Goal: Task Accomplishment & Management: Manage account settings

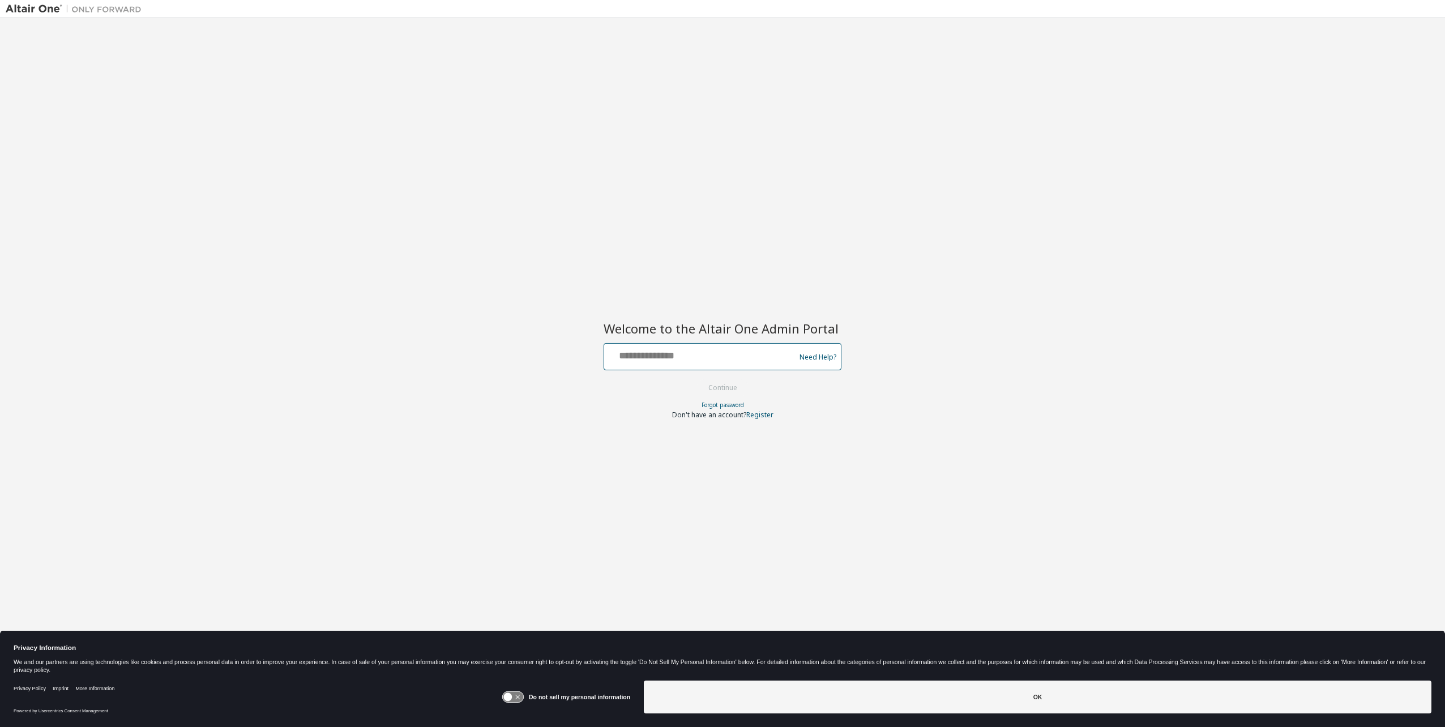
click at [717, 354] on input "text" at bounding box center [701, 354] width 185 height 16
type input "**********"
click at [730, 388] on button "Continue" at bounding box center [722, 387] width 53 height 17
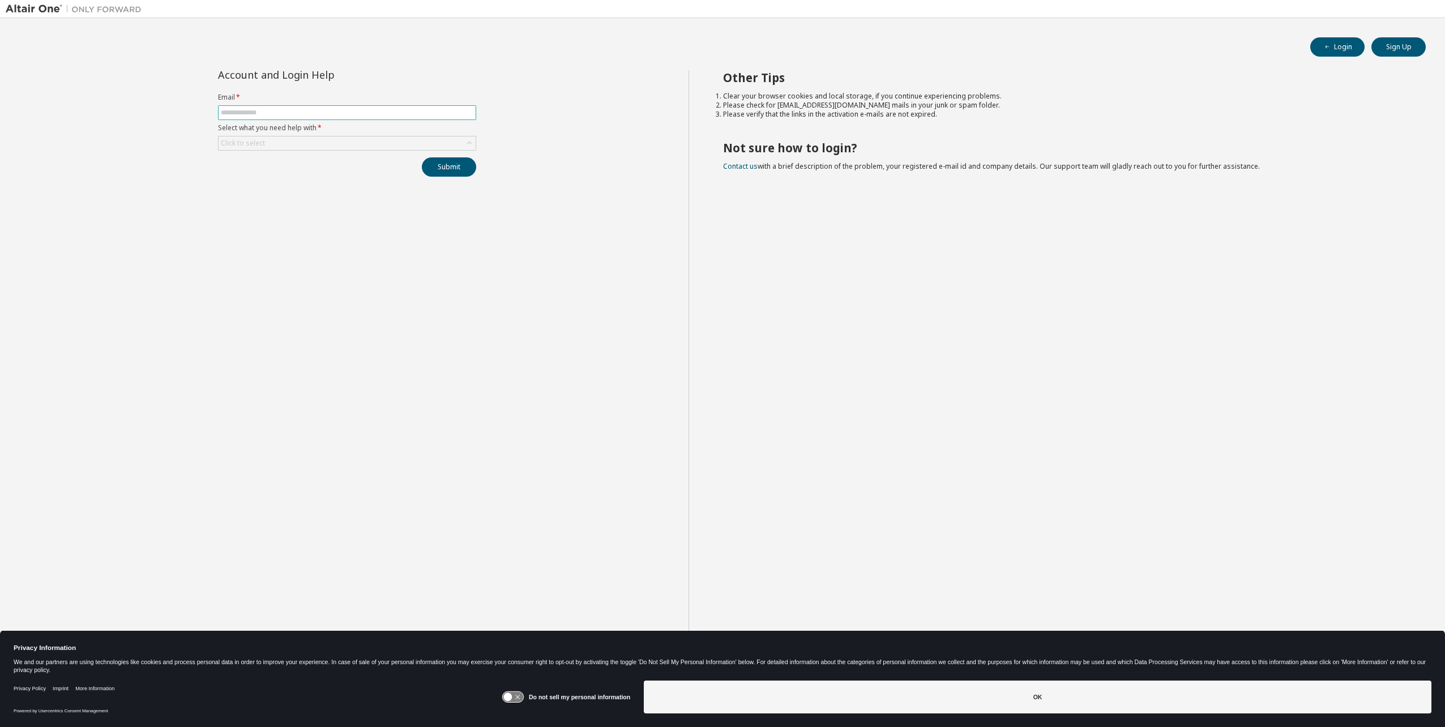
click at [277, 113] on input "text" at bounding box center [347, 112] width 252 height 9
type input "**********"
click at [290, 144] on div "Click to select" at bounding box center [347, 143] width 257 height 14
click at [284, 175] on li "I forgot my password" at bounding box center [346, 175] width 255 height 15
click at [472, 165] on button "Submit" at bounding box center [449, 166] width 54 height 19
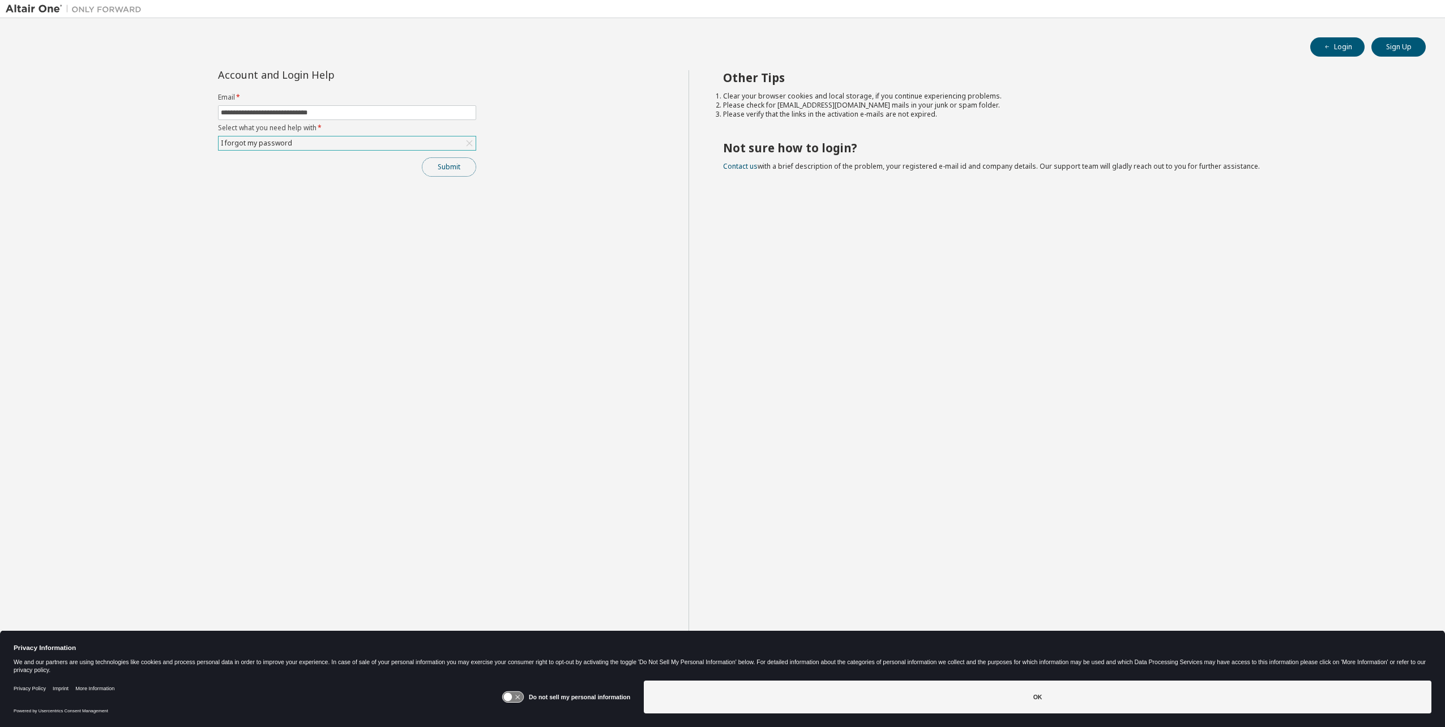
click at [423, 167] on button "Submit" at bounding box center [449, 166] width 54 height 19
click at [331, 134] on form "**********" at bounding box center [347, 122] width 258 height 58
click at [316, 146] on div "I forgot my password" at bounding box center [347, 143] width 257 height 14
click at [575, 165] on div "**********" at bounding box center [347, 372] width 683 height 605
click at [1329, 41] on button "Login" at bounding box center [1337, 46] width 54 height 19
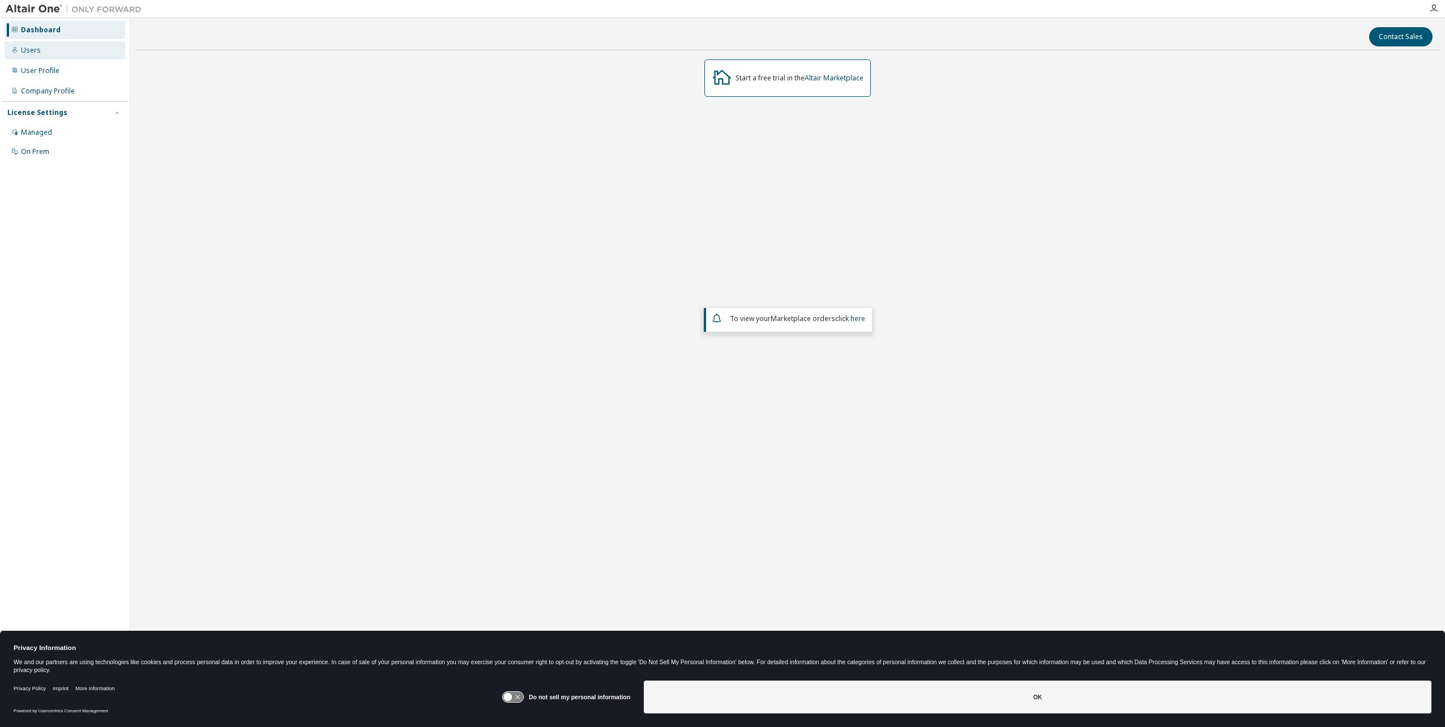
click at [48, 51] on div "Users" at bounding box center [65, 50] width 121 height 18
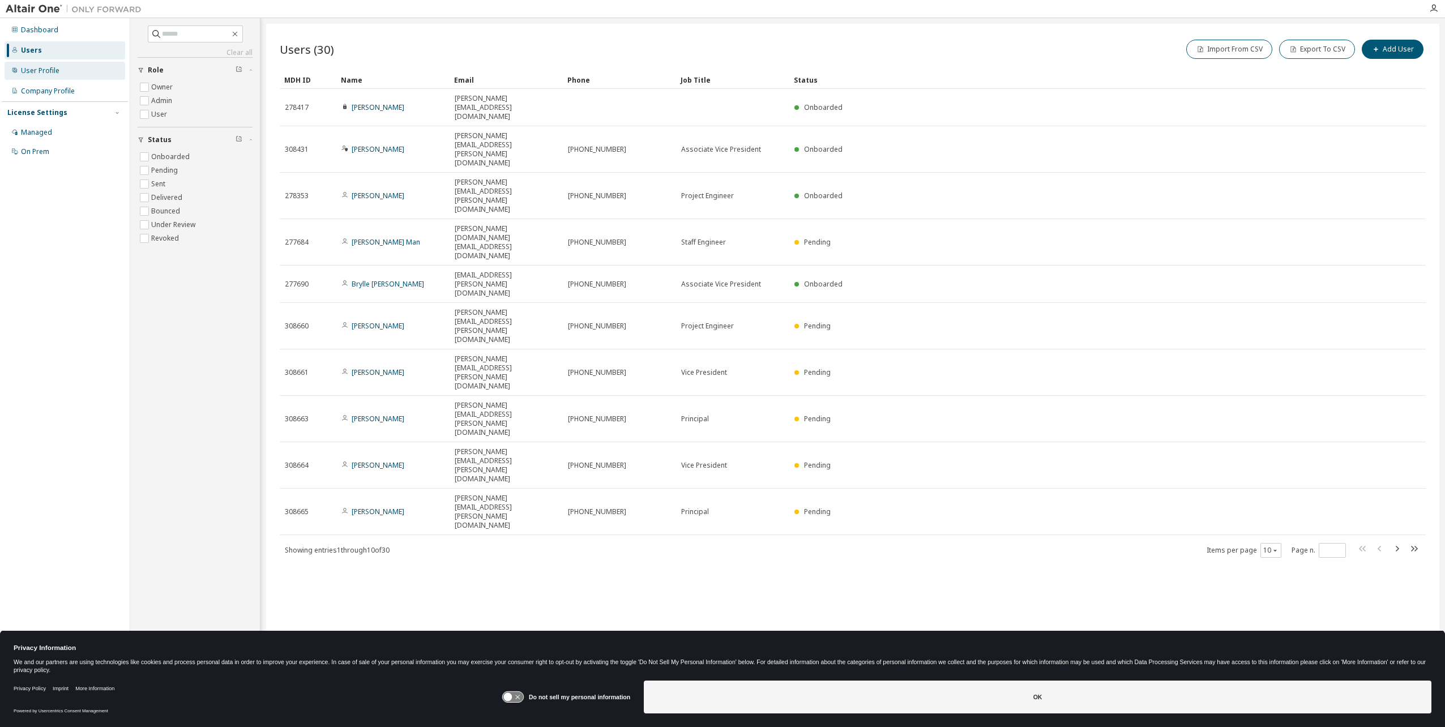
click at [43, 76] on div "User Profile" at bounding box center [65, 71] width 121 height 18
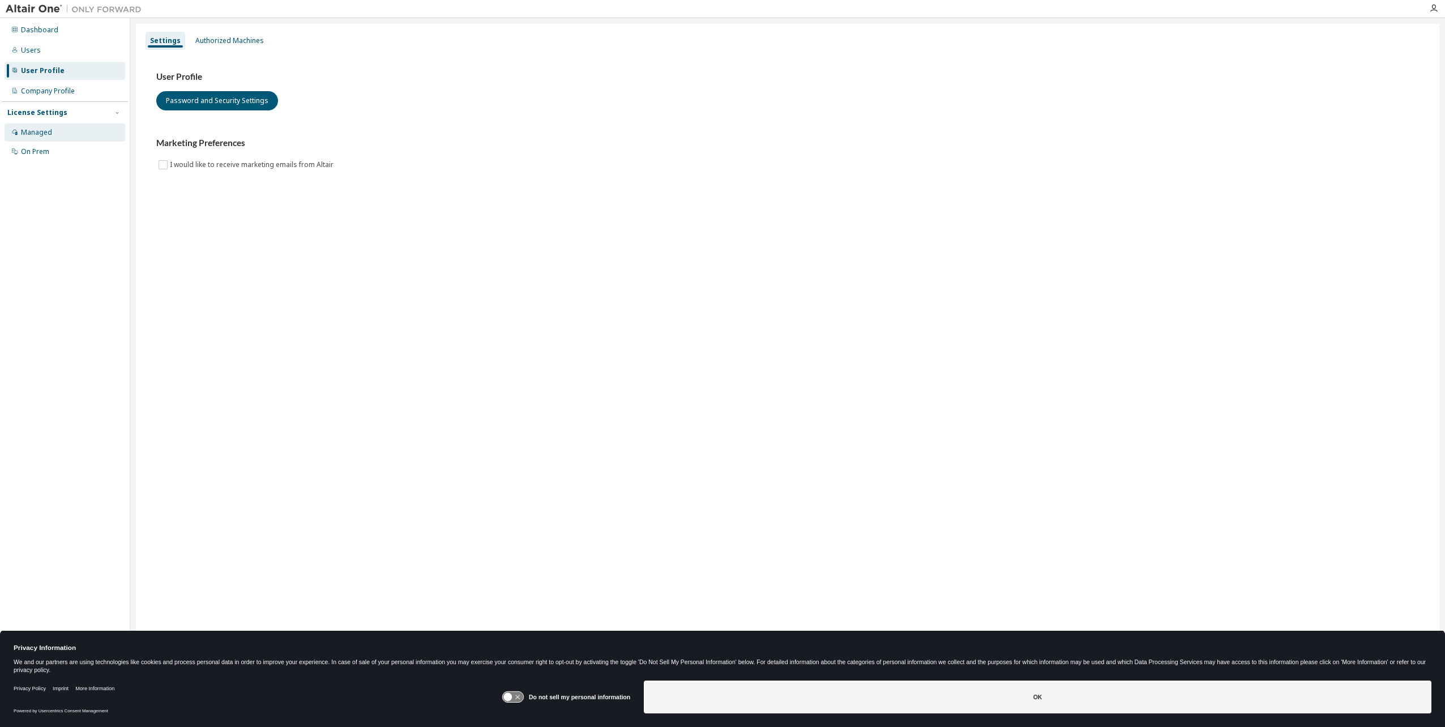
click at [43, 130] on div "Managed" at bounding box center [36, 132] width 31 height 9
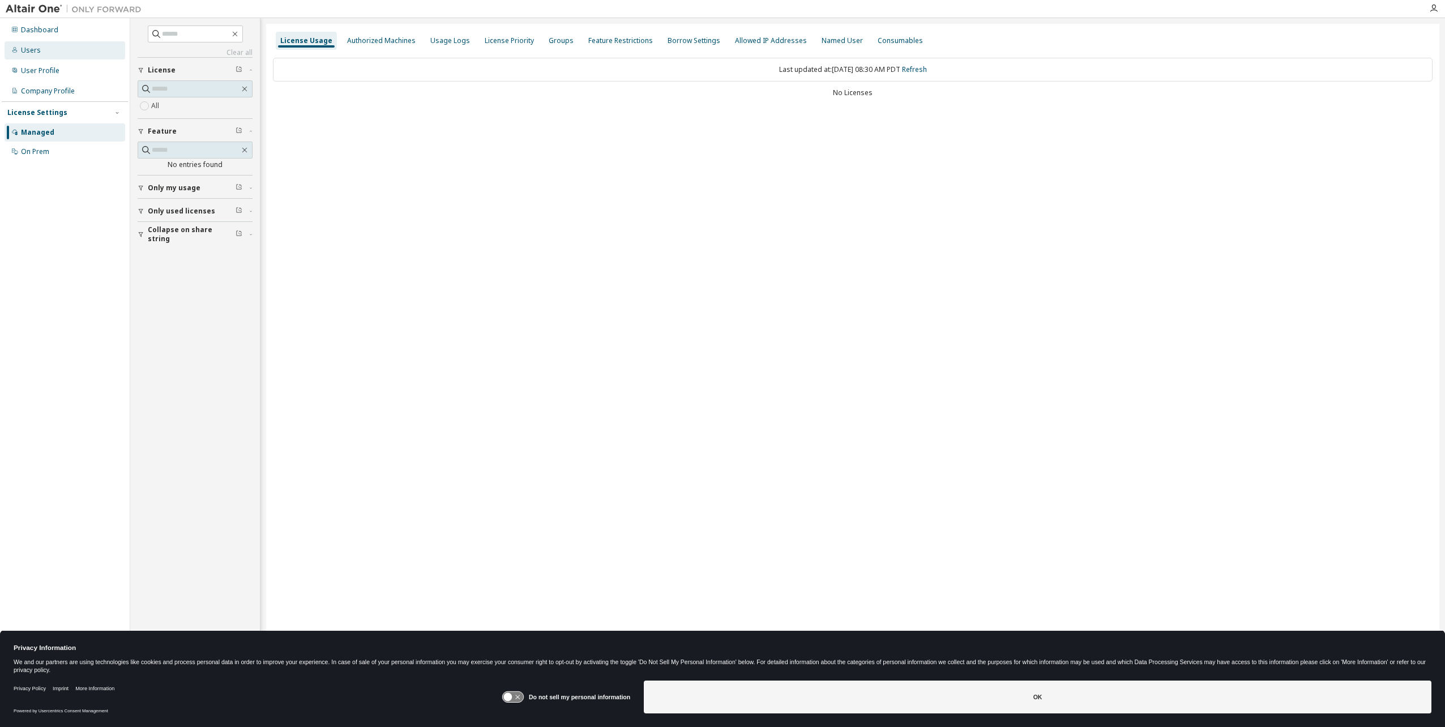
click at [54, 48] on div "Users" at bounding box center [65, 50] width 121 height 18
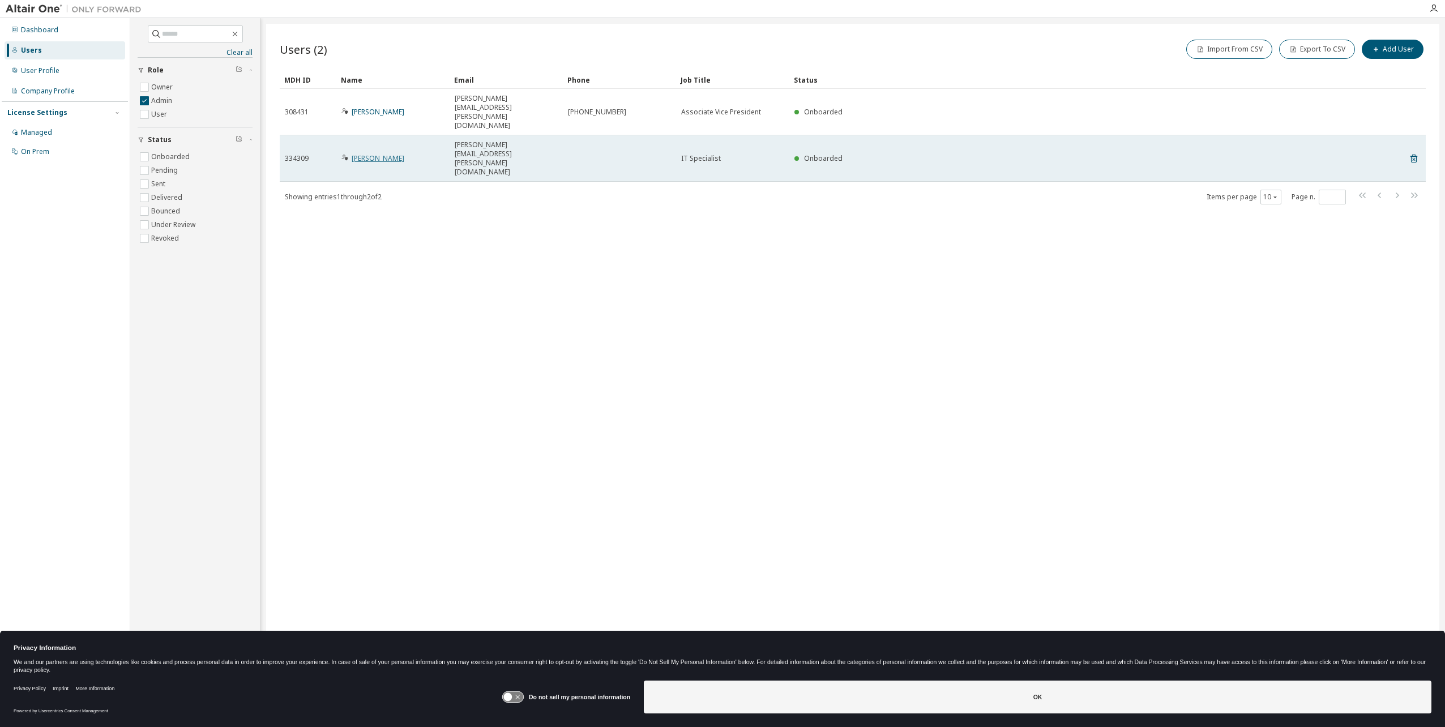
click at [377, 153] on link "Marco Rodriguez" at bounding box center [378, 158] width 53 height 10
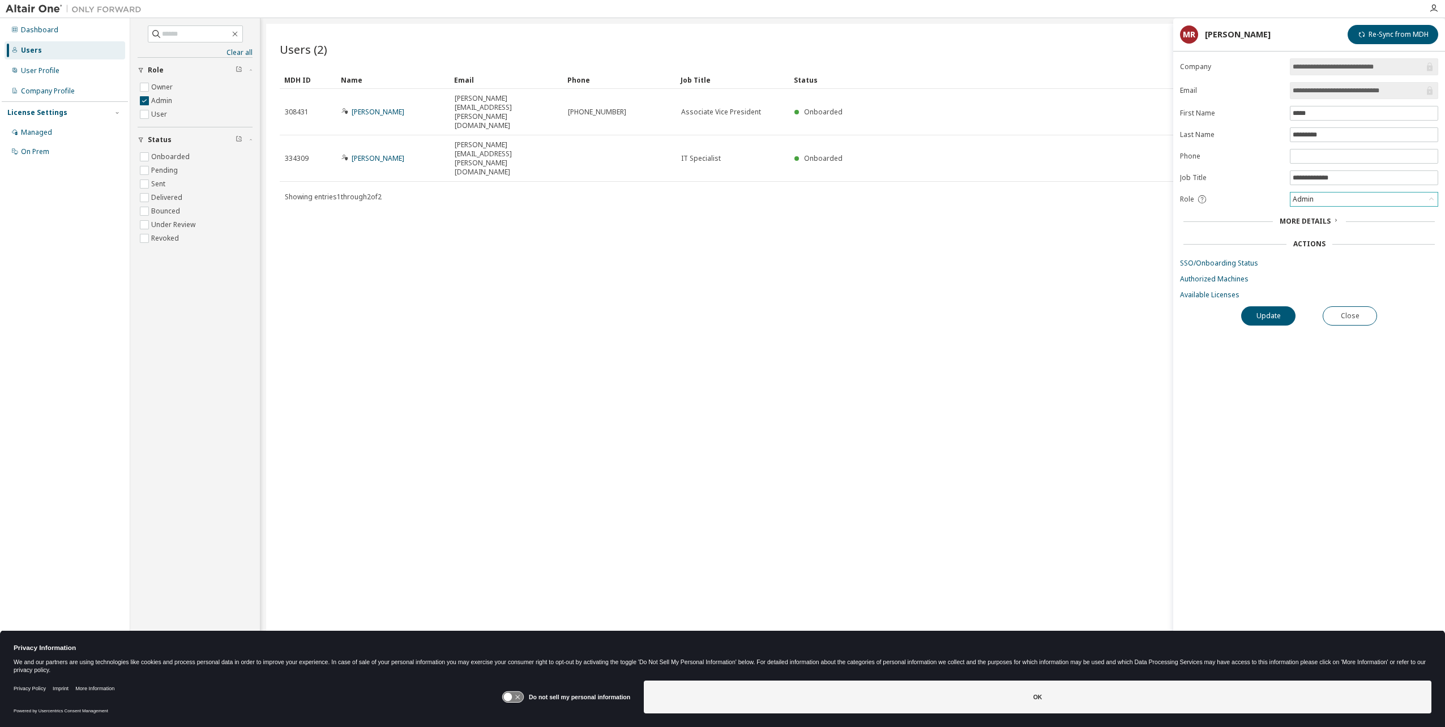
click at [1407, 200] on div "Admin" at bounding box center [1363, 199] width 147 height 14
click at [911, 206] on div "Users (2) Import From CSV Export To CSV Add User Clear Load Save Save As Field …" at bounding box center [852, 356] width 1173 height 665
click at [1189, 296] on link "Available Licenses" at bounding box center [1309, 294] width 258 height 9
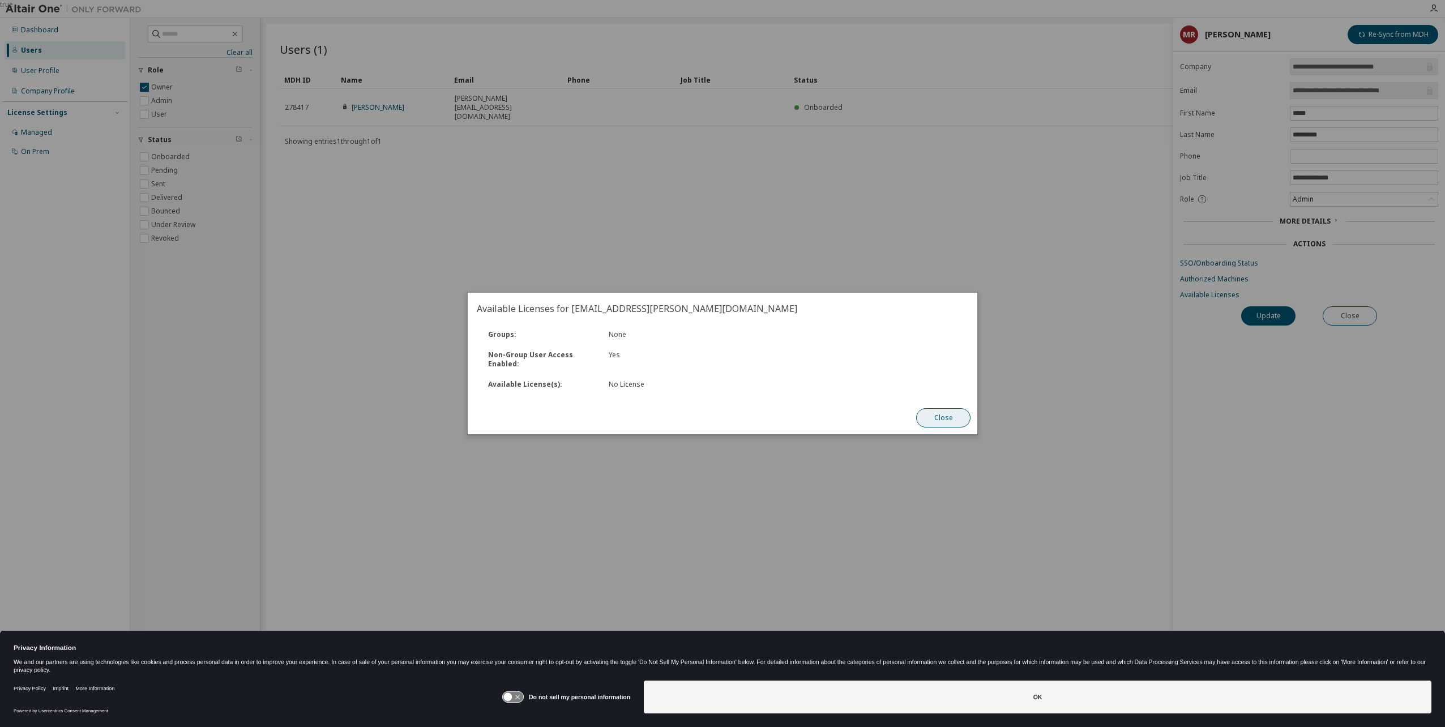
click at [941, 414] on button "Close" at bounding box center [943, 417] width 54 height 19
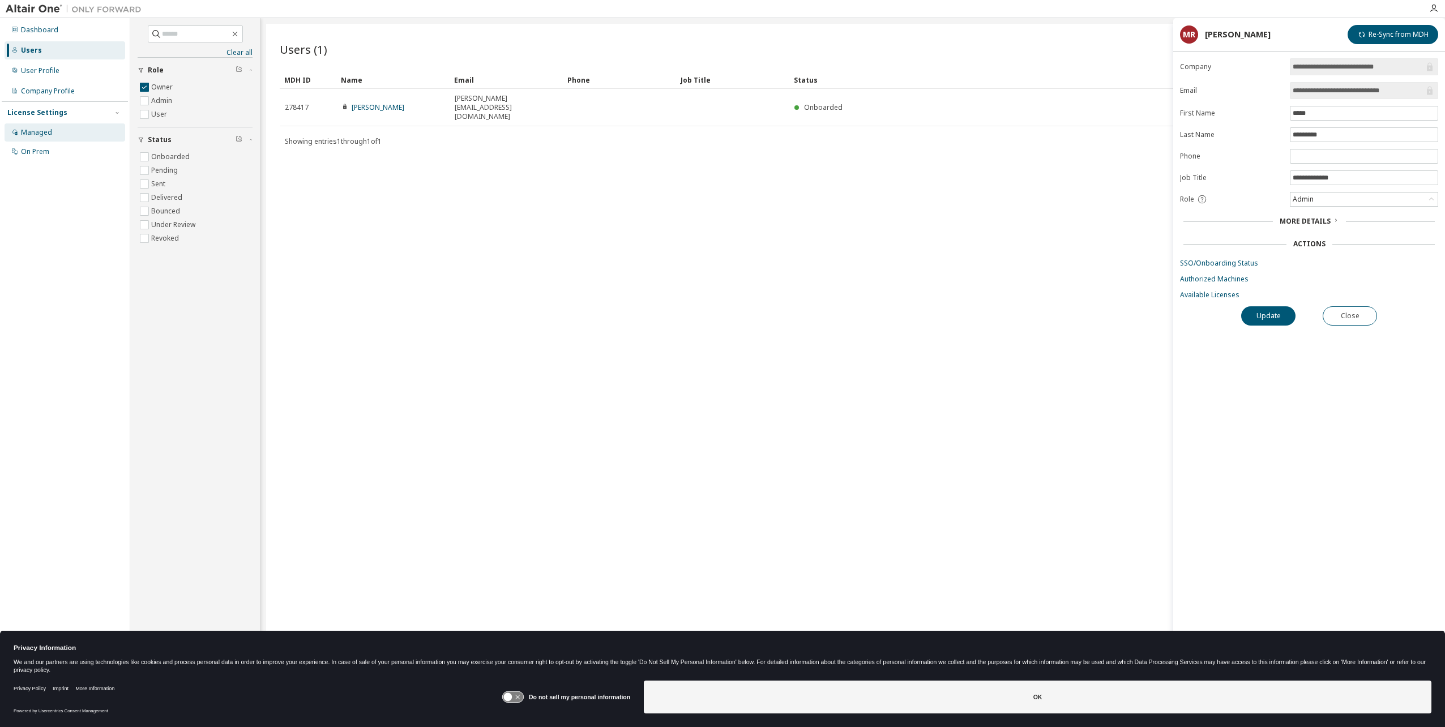
click at [58, 138] on div "Managed" at bounding box center [65, 132] width 121 height 18
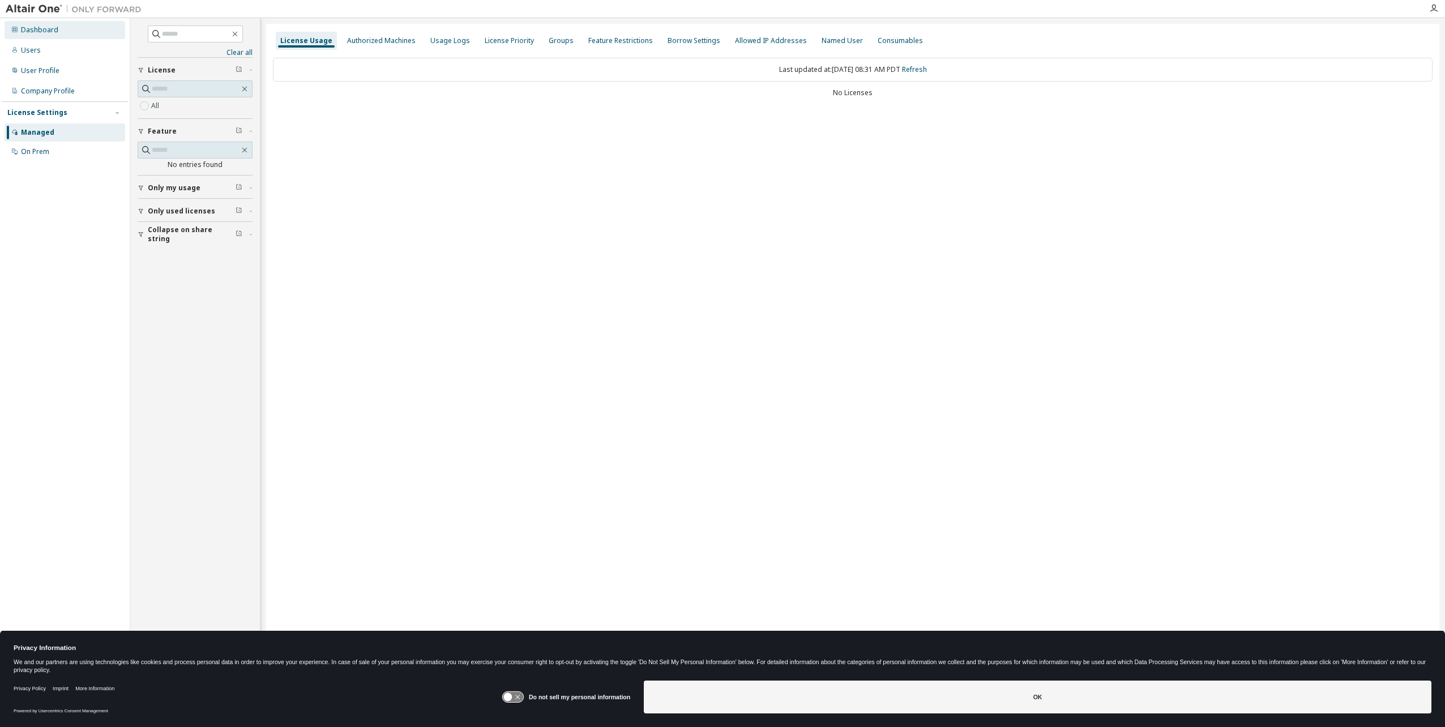
click at [48, 23] on div "Dashboard" at bounding box center [65, 30] width 121 height 18
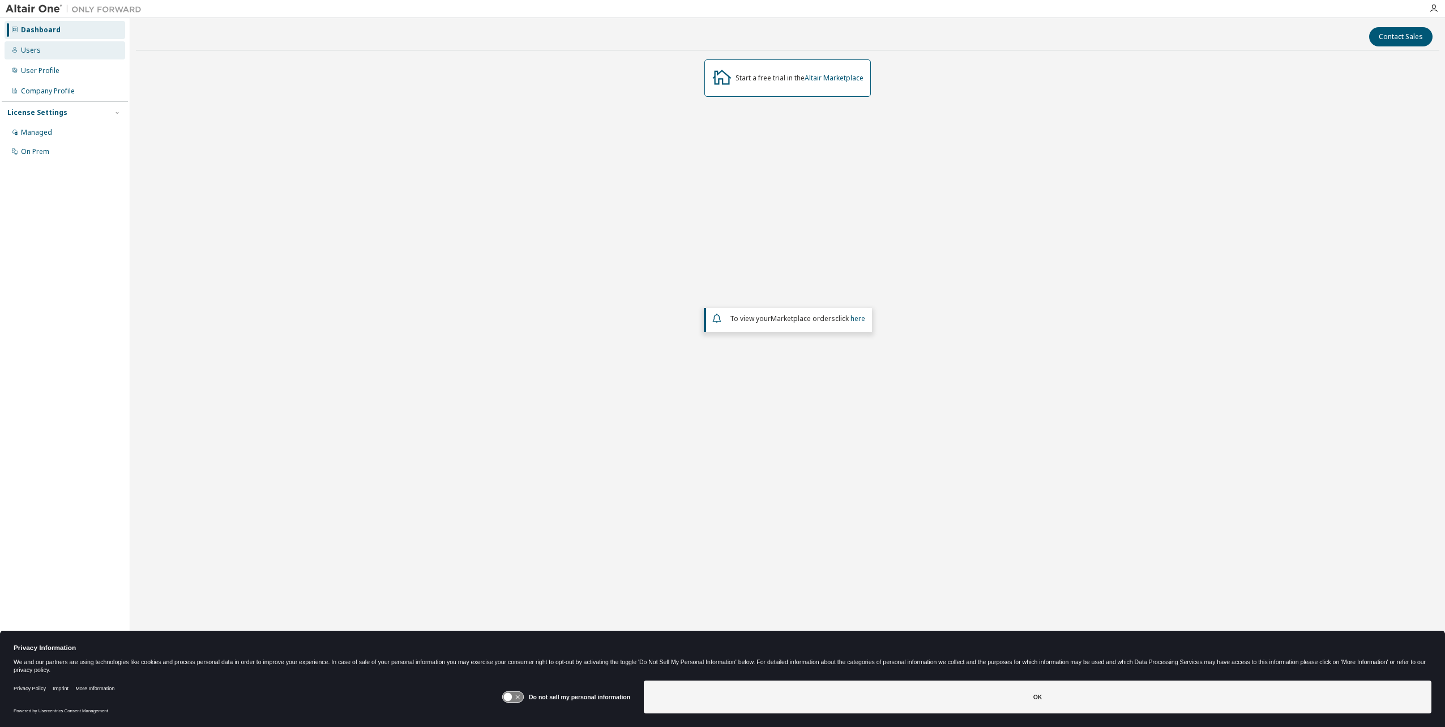
click at [50, 52] on div "Users" at bounding box center [65, 50] width 121 height 18
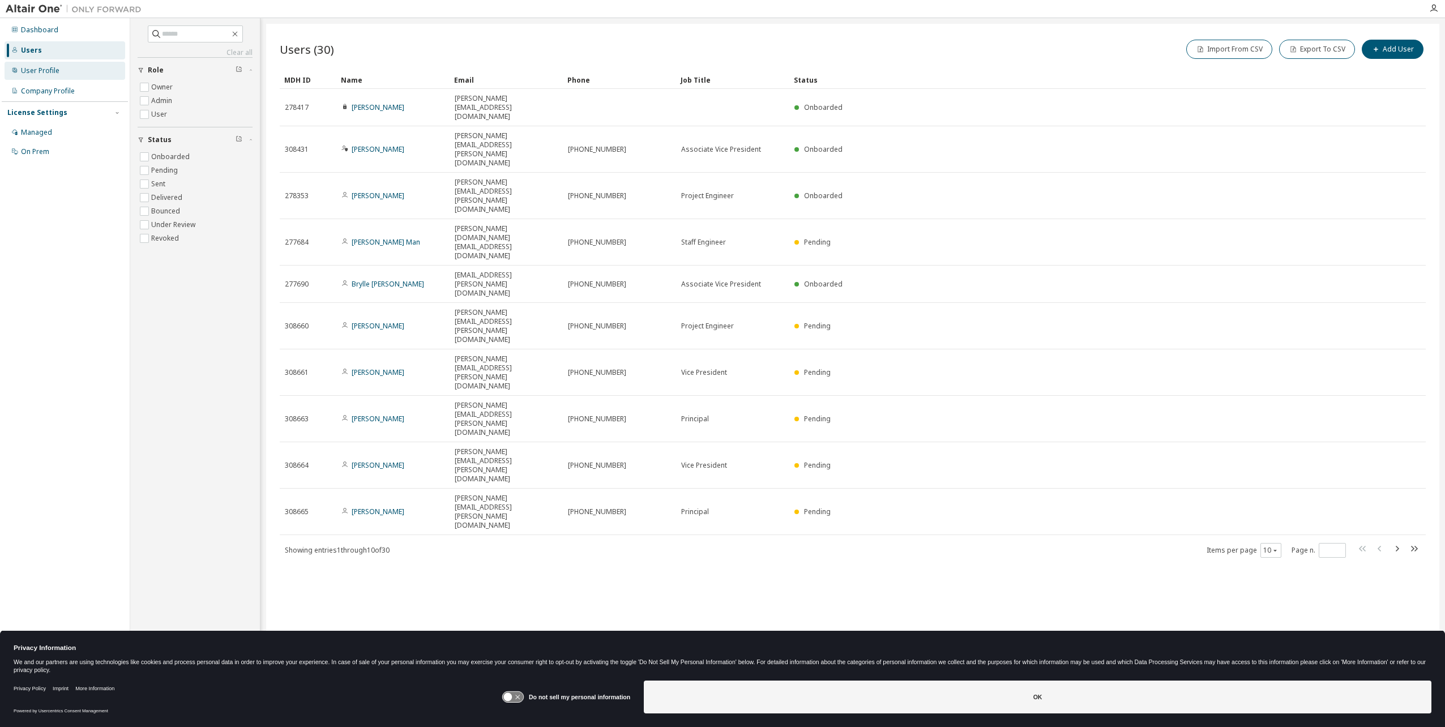
click at [55, 68] on div "User Profile" at bounding box center [40, 70] width 38 height 9
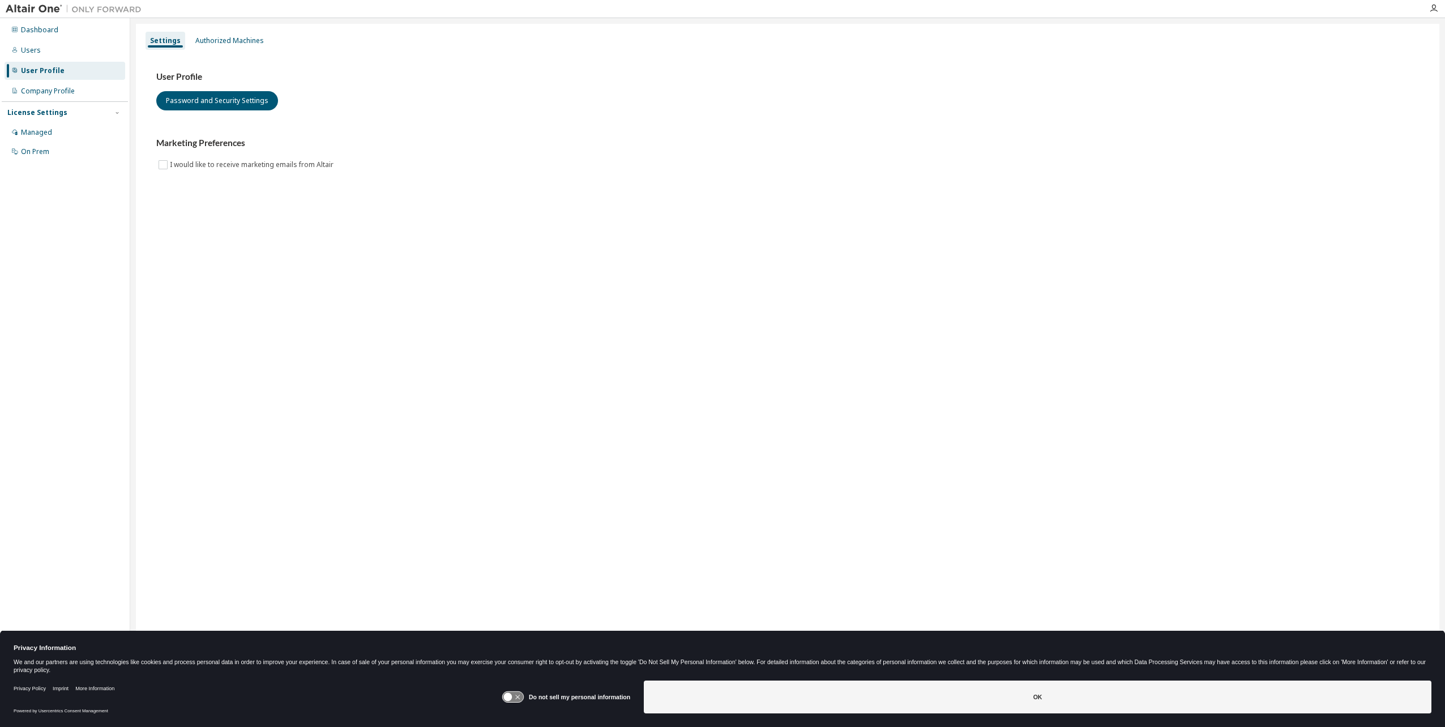
click at [53, 115] on div "License Settings" at bounding box center [37, 112] width 60 height 9
click at [53, 132] on div "Managed" at bounding box center [65, 132] width 121 height 18
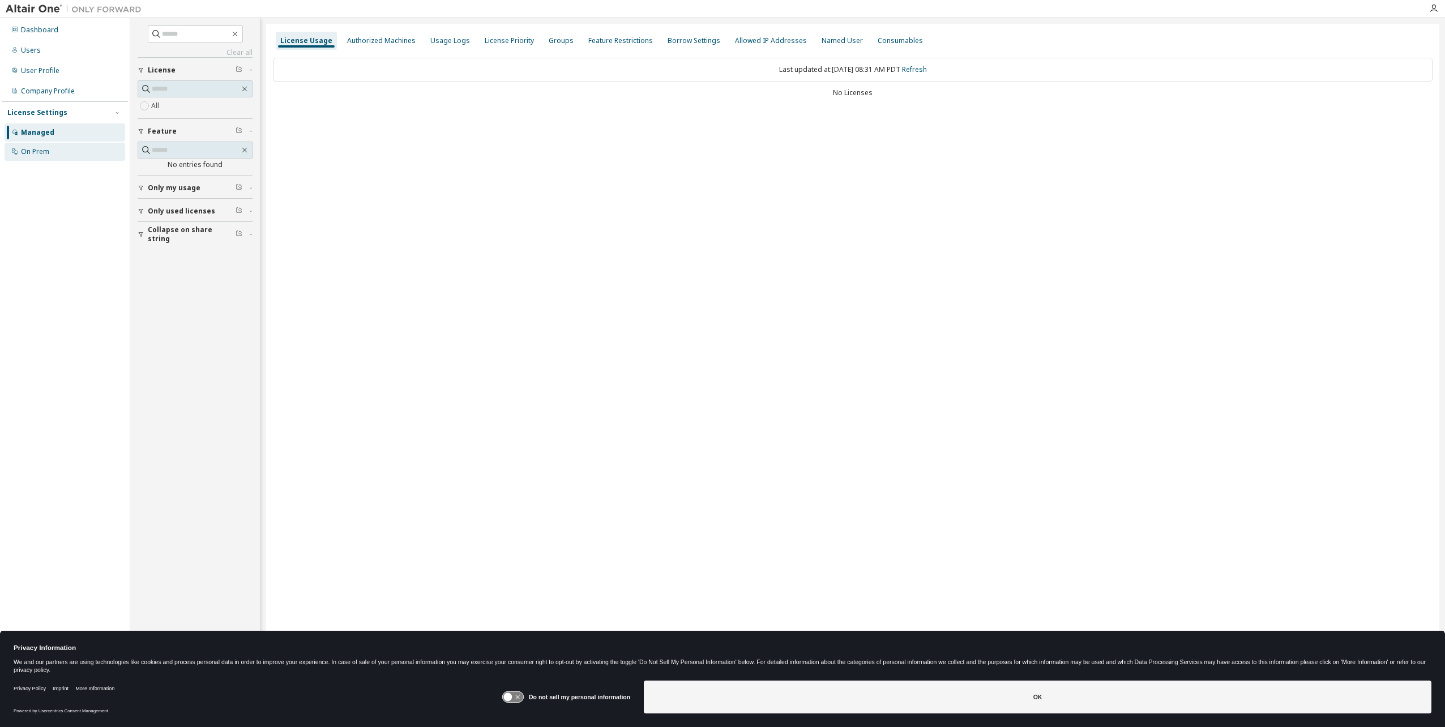
click at [45, 155] on div "On Prem" at bounding box center [35, 151] width 28 height 9
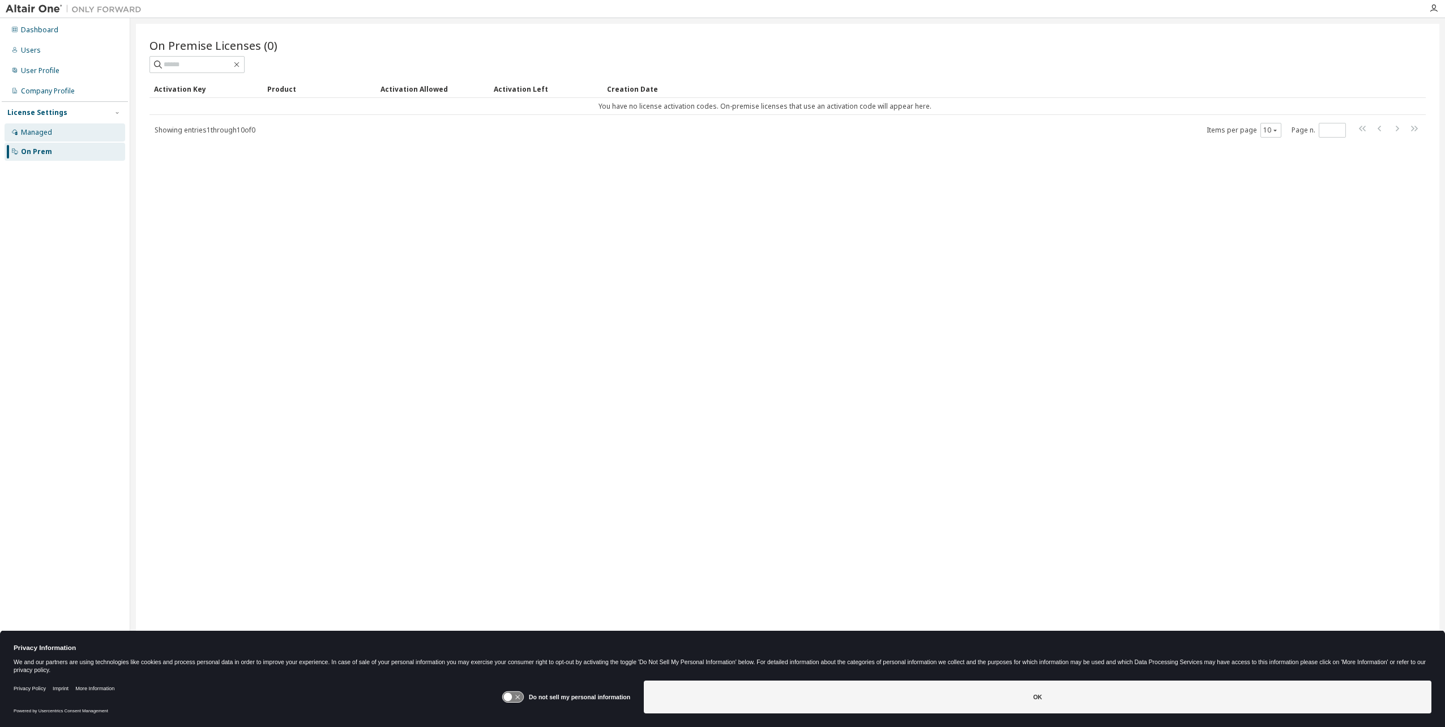
click at [38, 135] on div "Managed" at bounding box center [36, 132] width 31 height 9
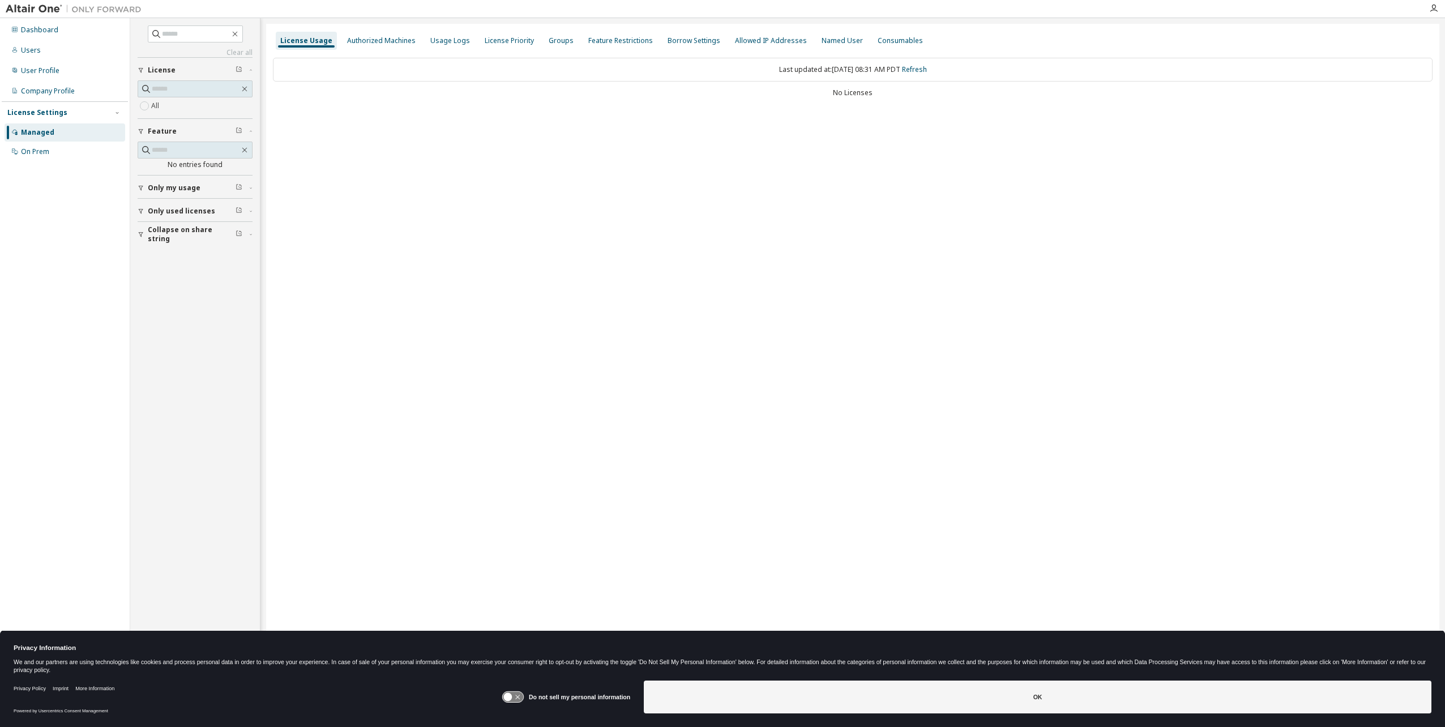
click at [170, 186] on span "Only my usage" at bounding box center [174, 187] width 53 height 9
click at [177, 242] on span "Only used licenses" at bounding box center [181, 243] width 67 height 9
click at [32, 91] on div "Company Profile" at bounding box center [48, 91] width 54 height 9
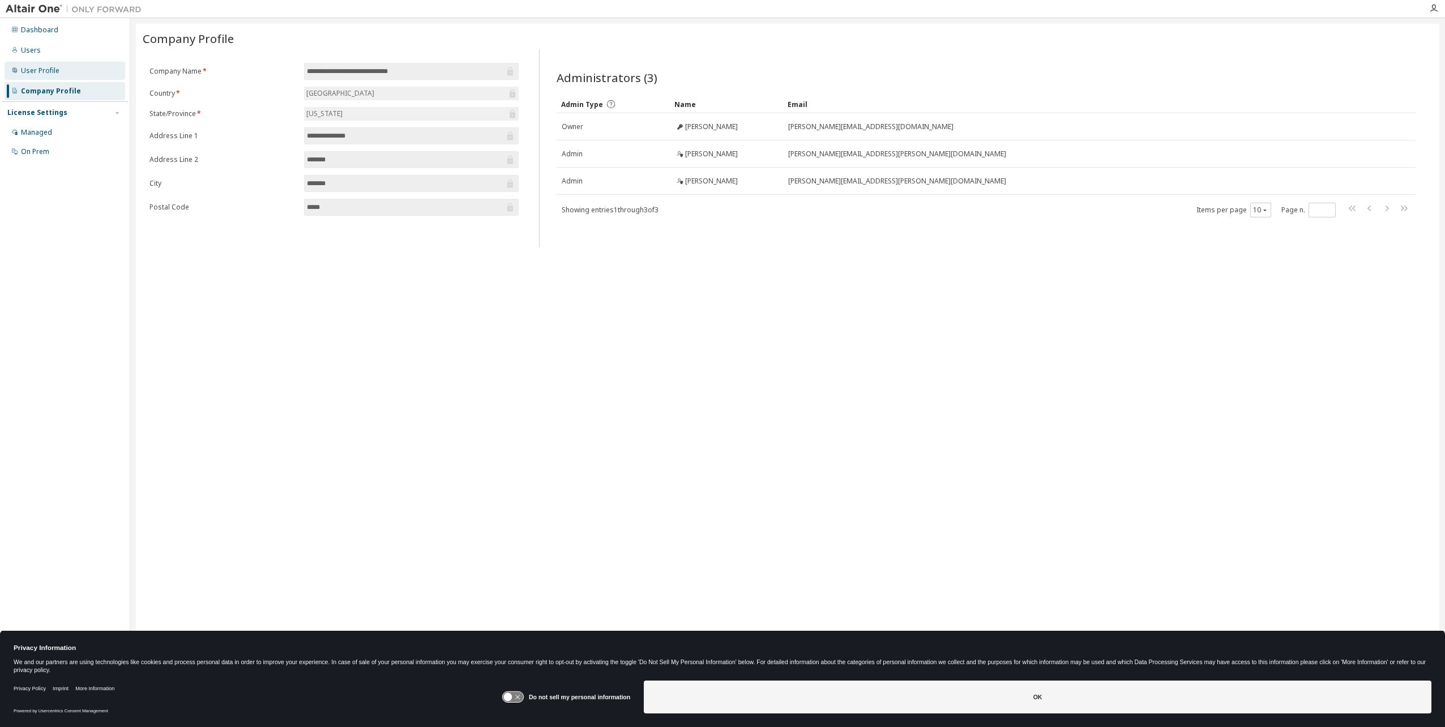
click at [48, 73] on div "User Profile" at bounding box center [40, 70] width 38 height 9
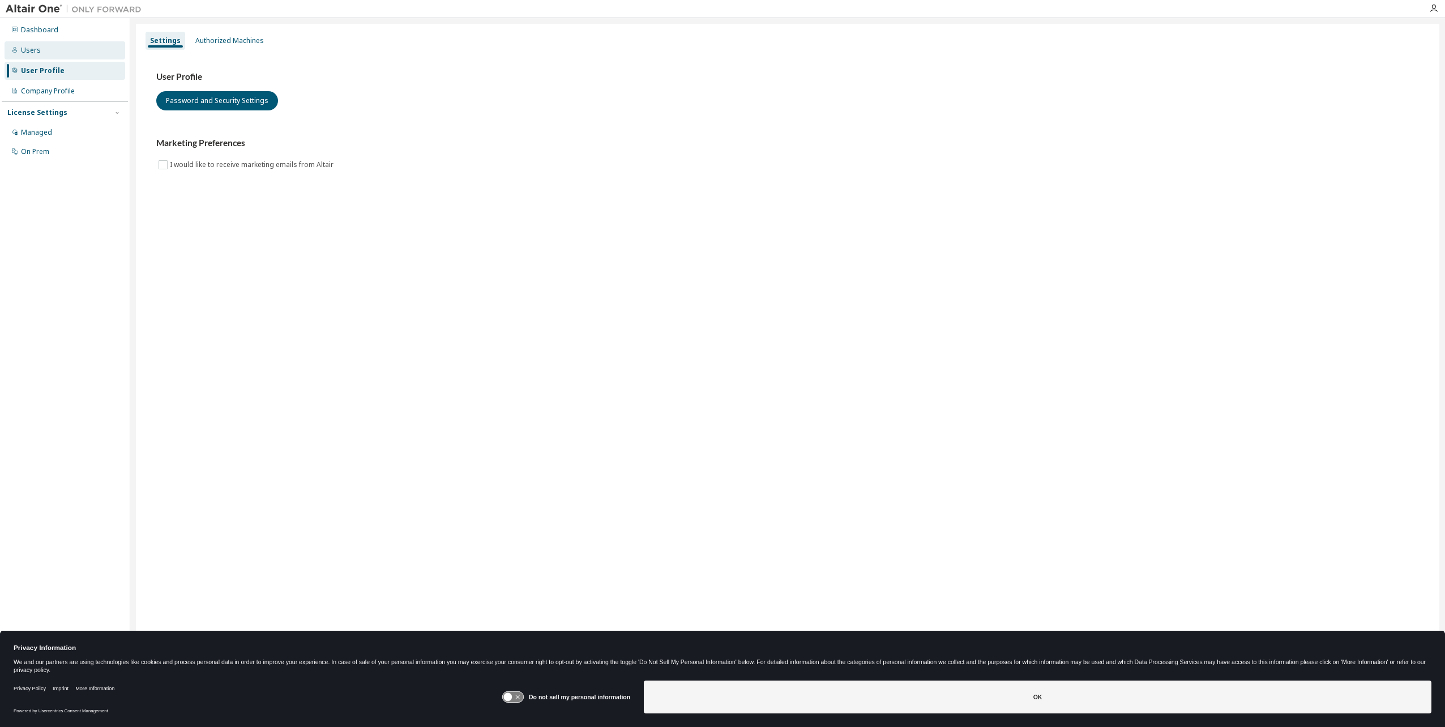
click at [50, 55] on div "Users" at bounding box center [65, 50] width 121 height 18
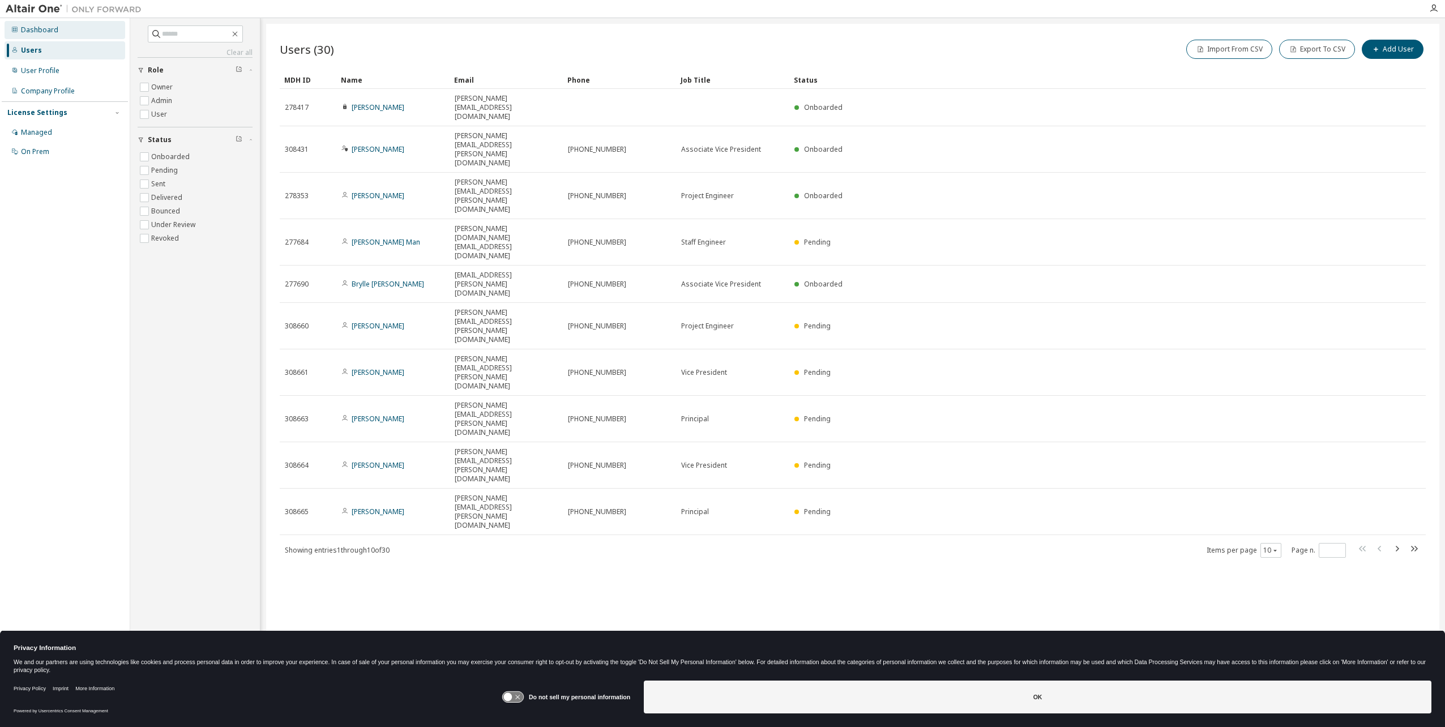
click at [53, 35] on div "Dashboard" at bounding box center [65, 30] width 121 height 18
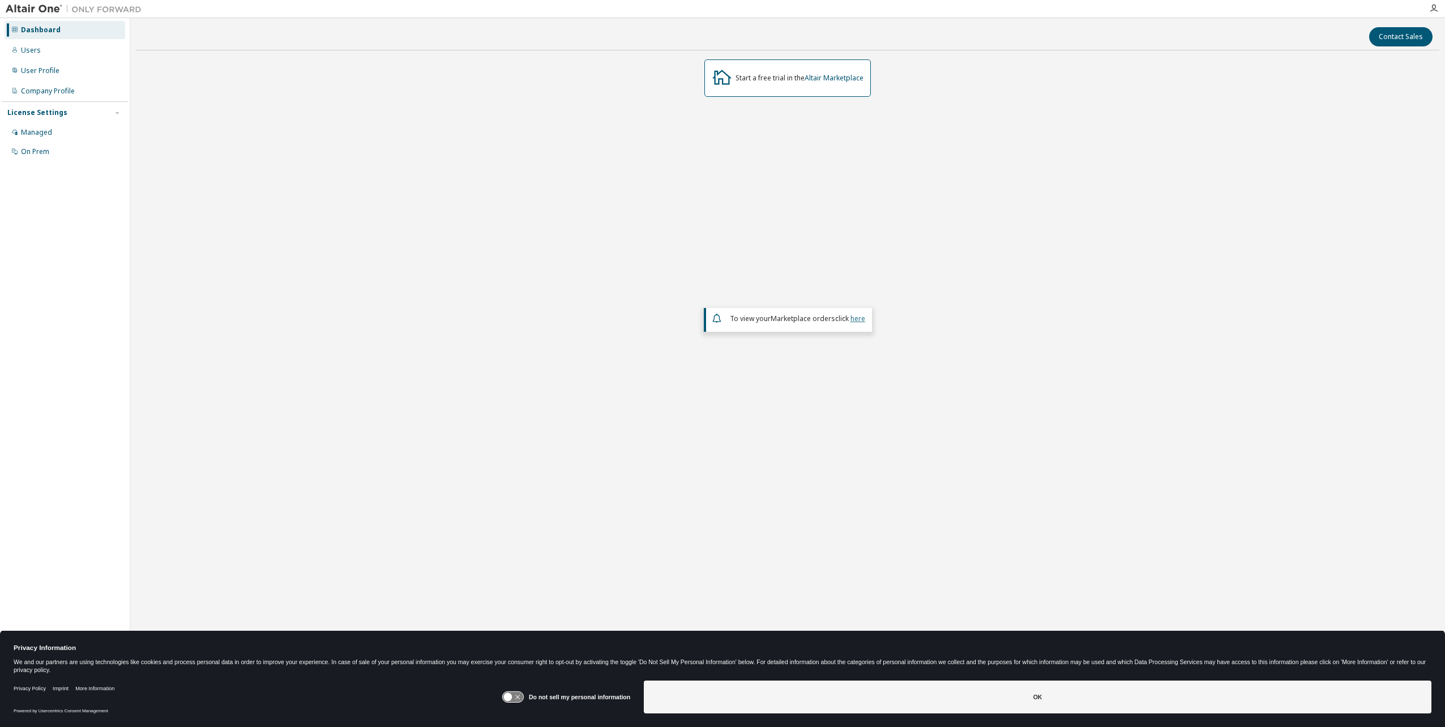
click at [854, 319] on link "here" at bounding box center [857, 319] width 15 height 10
